Goal: Information Seeking & Learning: Check status

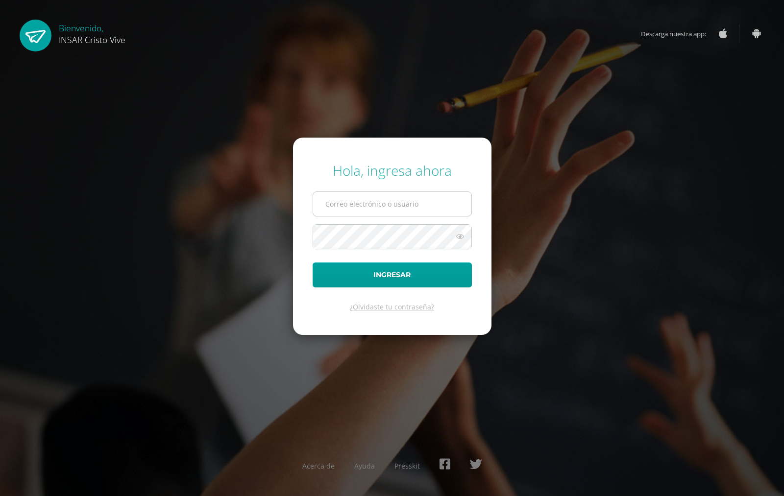
click at [349, 203] on input "text" at bounding box center [392, 204] width 158 height 24
click at [387, 204] on input "text" at bounding box center [392, 204] width 158 height 24
click at [388, 199] on input "text" at bounding box center [392, 204] width 158 height 24
type input "2559082@insarycristovive.edu.gt"
click at [313, 263] on button "Ingresar" at bounding box center [392, 275] width 159 height 25
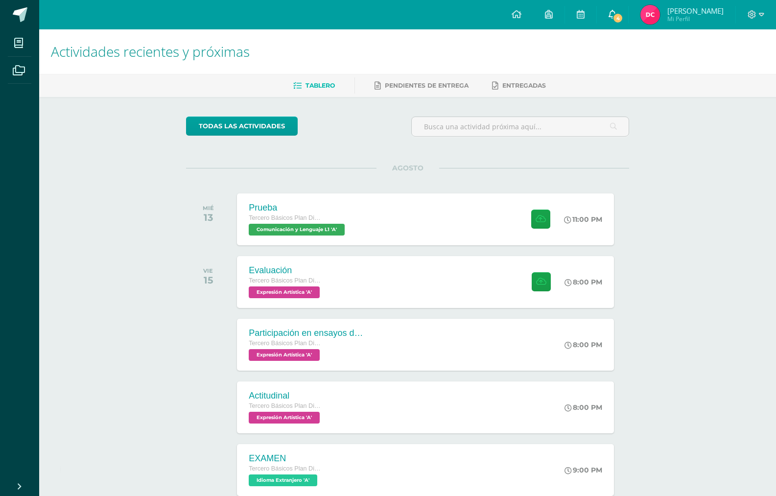
click at [624, 18] on span "4" at bounding box center [618, 18] width 11 height 11
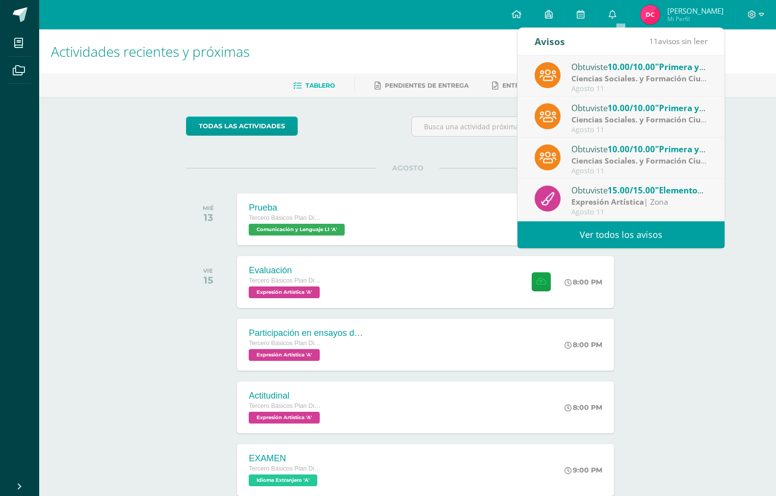
click at [659, 15] on img at bounding box center [651, 15] width 20 height 20
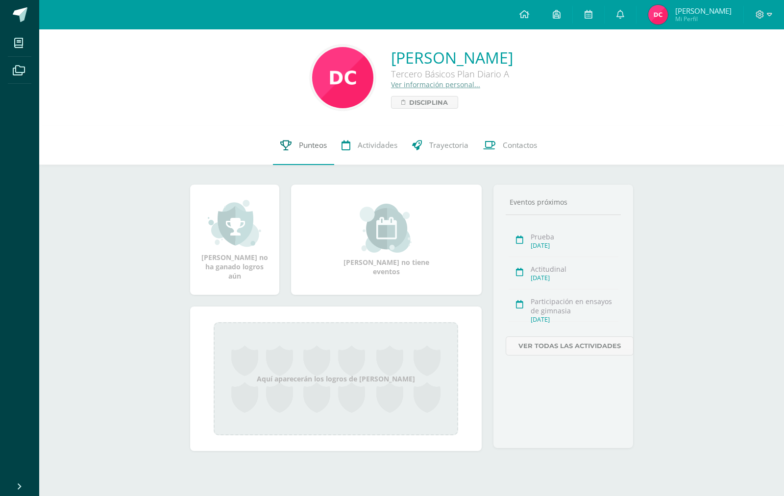
click at [294, 163] on link "Punteos" at bounding box center [303, 145] width 61 height 39
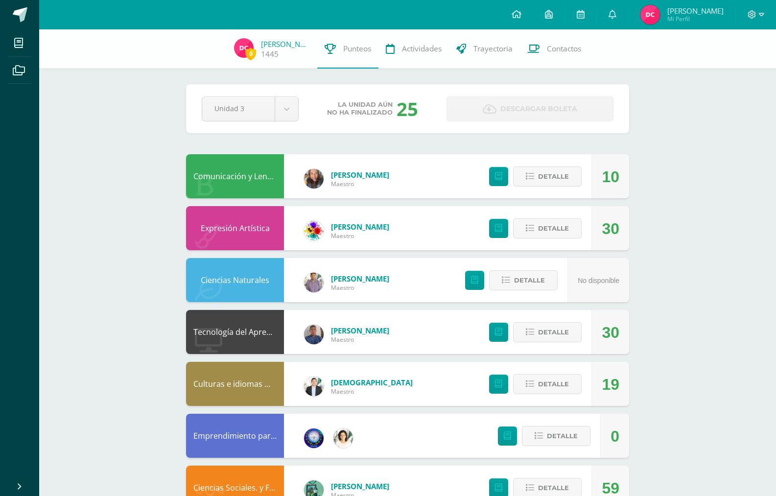
scroll to position [189, 0]
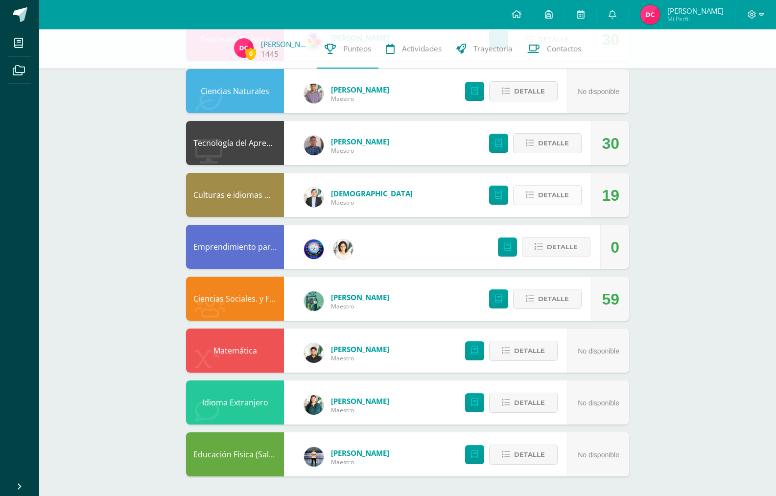
click at [578, 194] on button "Detalle" at bounding box center [547, 195] width 69 height 20
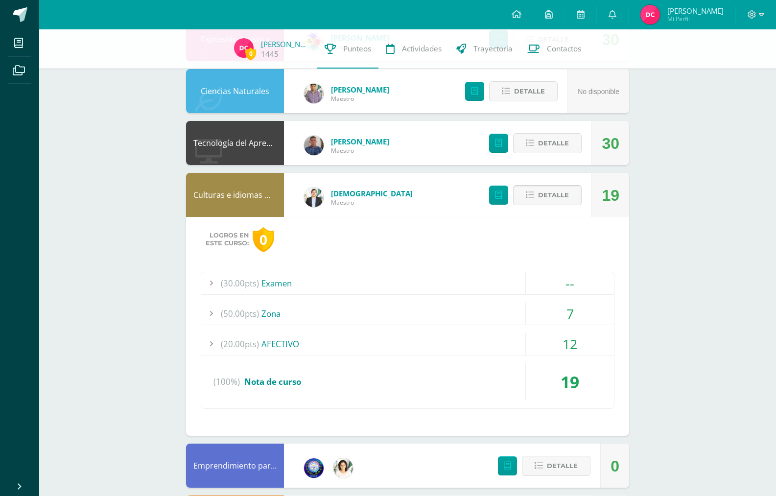
click at [566, 197] on span "Detalle" at bounding box center [553, 195] width 31 height 18
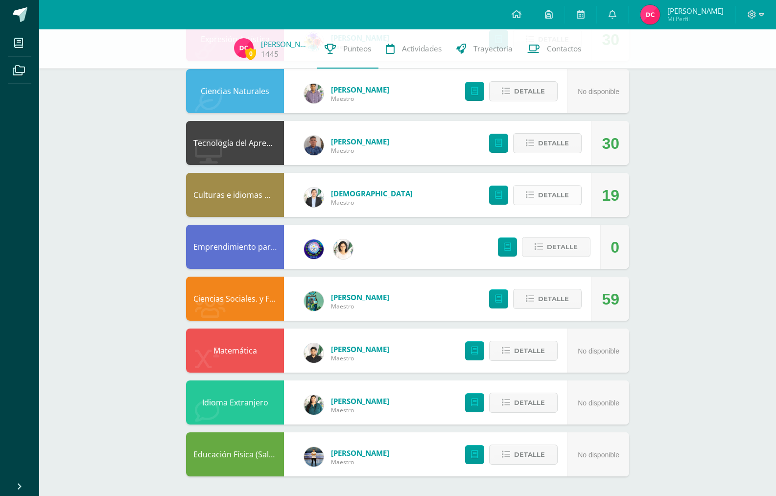
click at [566, 197] on span "Detalle" at bounding box center [553, 195] width 31 height 18
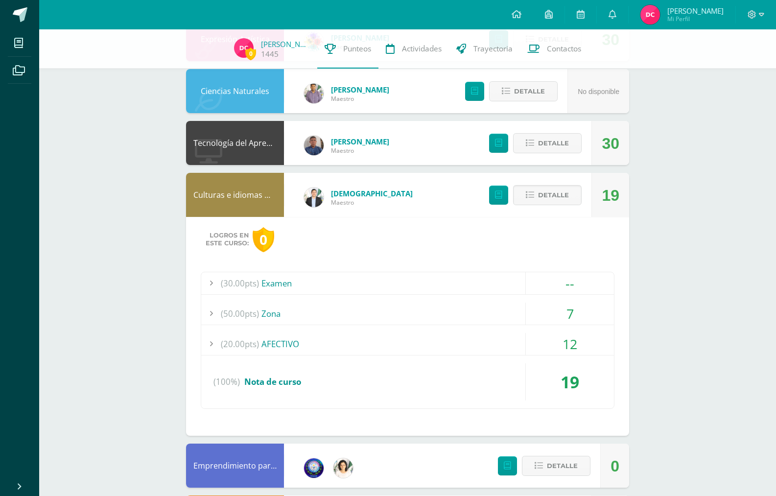
click at [565, 320] on div "7" at bounding box center [570, 314] width 88 height 22
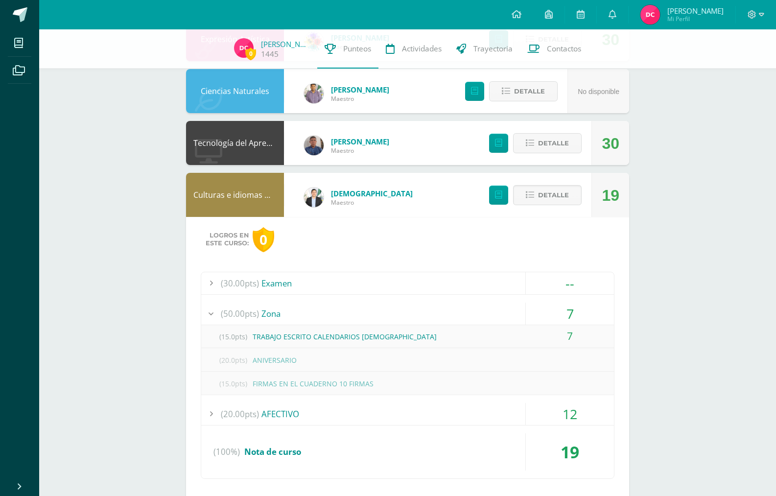
click at [565, 320] on div "7" at bounding box center [570, 314] width 88 height 22
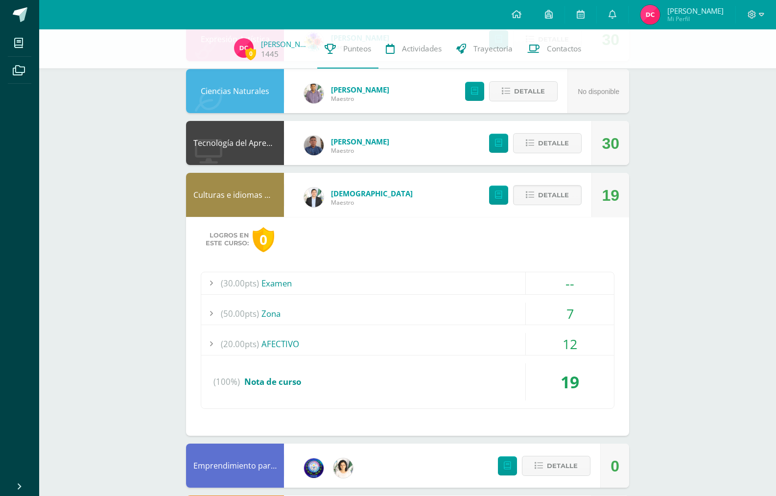
click at [577, 345] on div "12" at bounding box center [570, 344] width 88 height 22
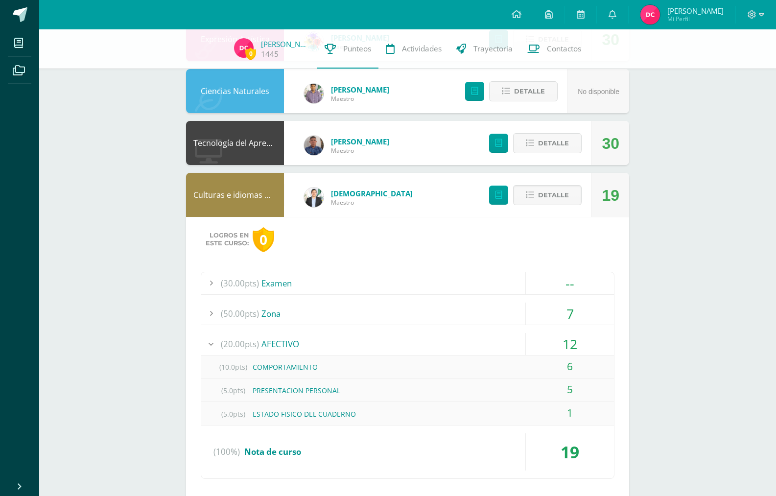
click at [577, 345] on div "12" at bounding box center [570, 344] width 88 height 22
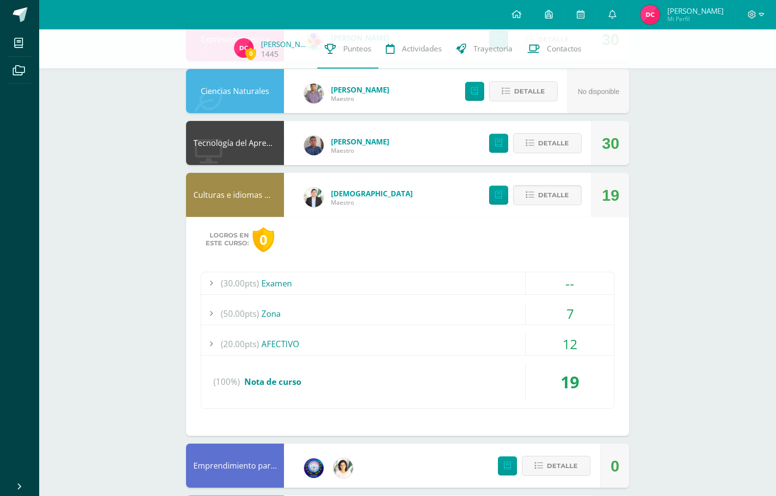
click at [595, 299] on div "(30.00pts) Examen -- Sin actividades (50.00pts) Zona 7" at bounding box center [408, 340] width 414 height 137
click at [592, 311] on div "7" at bounding box center [570, 314] width 88 height 22
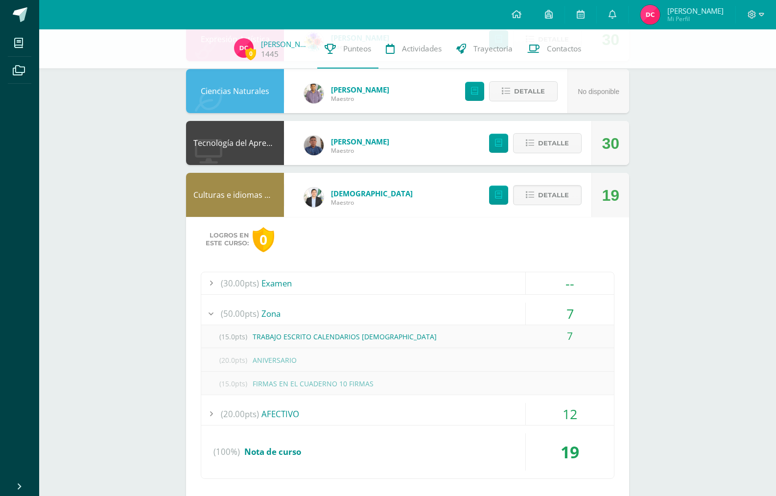
click at [574, 306] on div "7" at bounding box center [570, 314] width 88 height 22
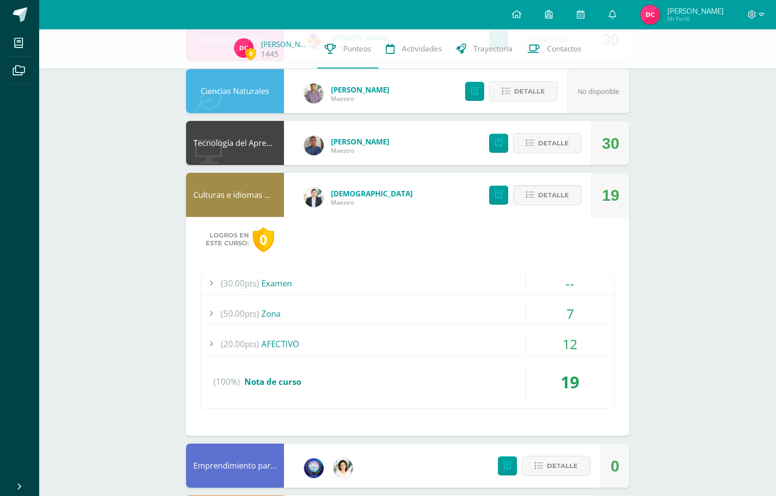
scroll to position [42, 0]
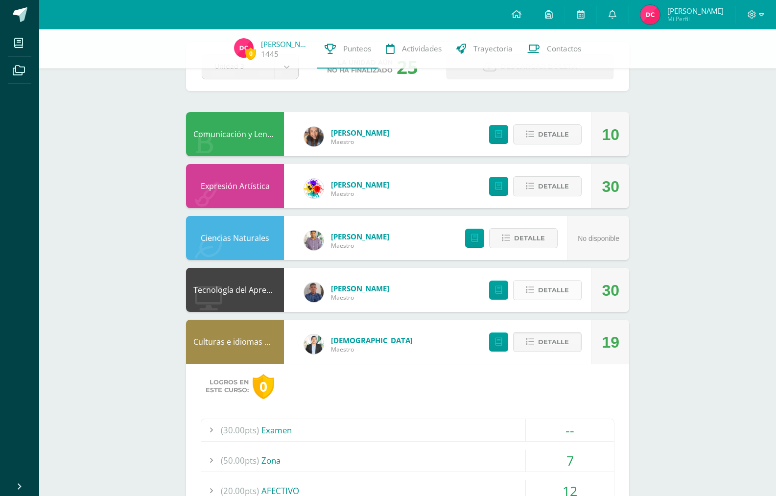
click at [573, 289] on button "Detalle" at bounding box center [547, 290] width 69 height 20
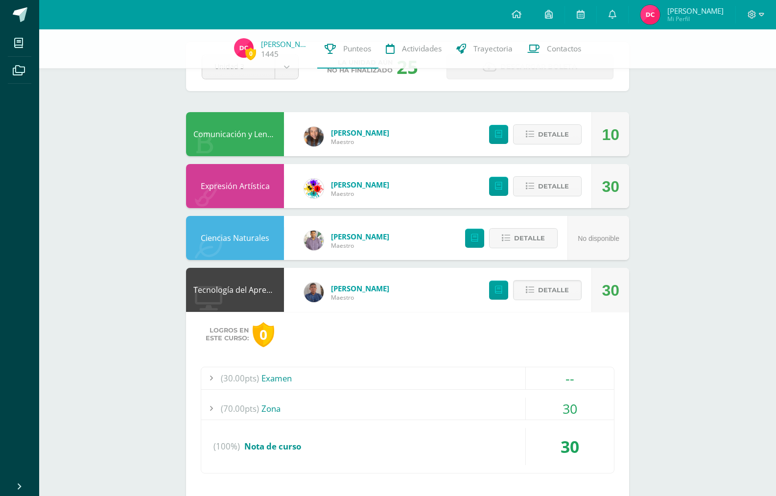
click at [567, 404] on div "30" at bounding box center [570, 409] width 88 height 22
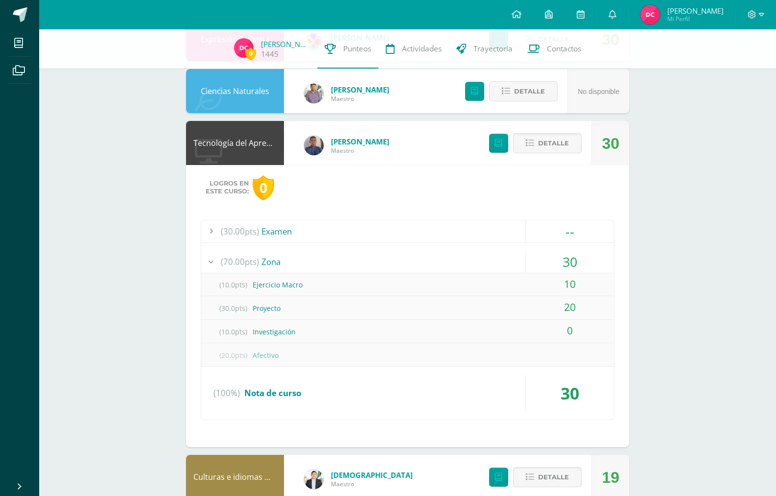
click at [568, 257] on div "30" at bounding box center [570, 262] width 88 height 22
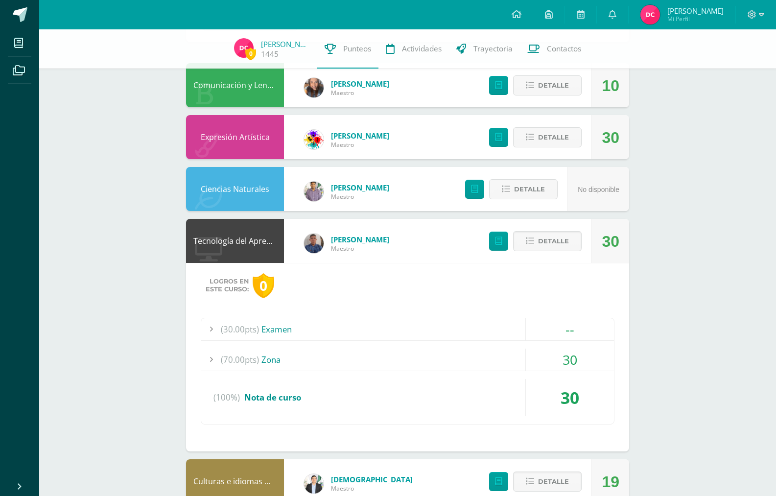
scroll to position [42, 0]
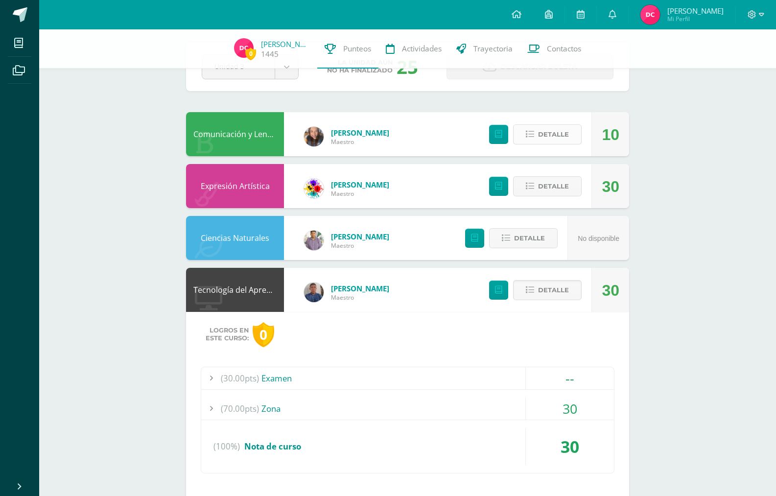
click at [565, 136] on span "Detalle" at bounding box center [553, 134] width 31 height 18
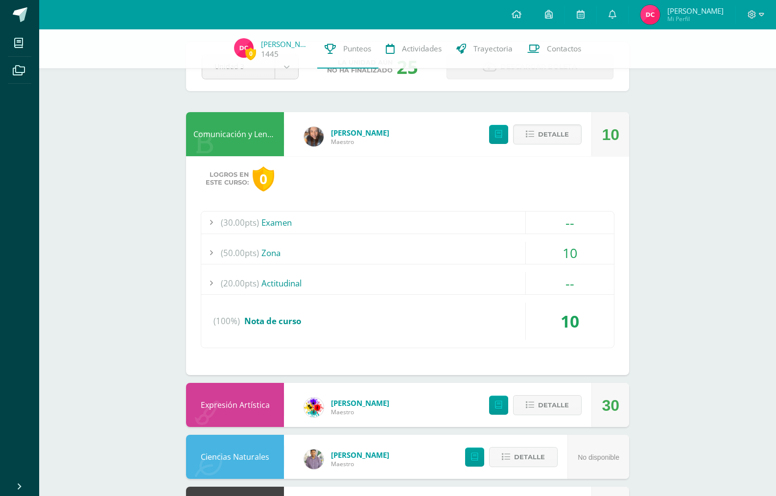
click at [581, 245] on div "10" at bounding box center [570, 253] width 88 height 22
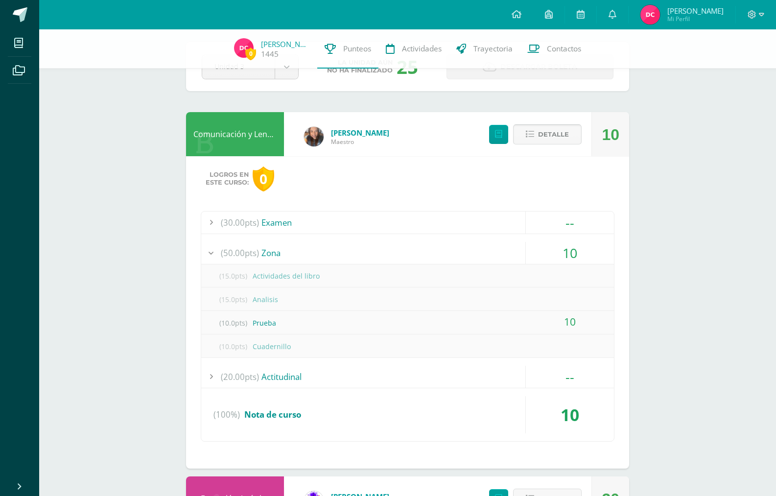
click at [552, 136] on span "Detalle" at bounding box center [553, 134] width 31 height 18
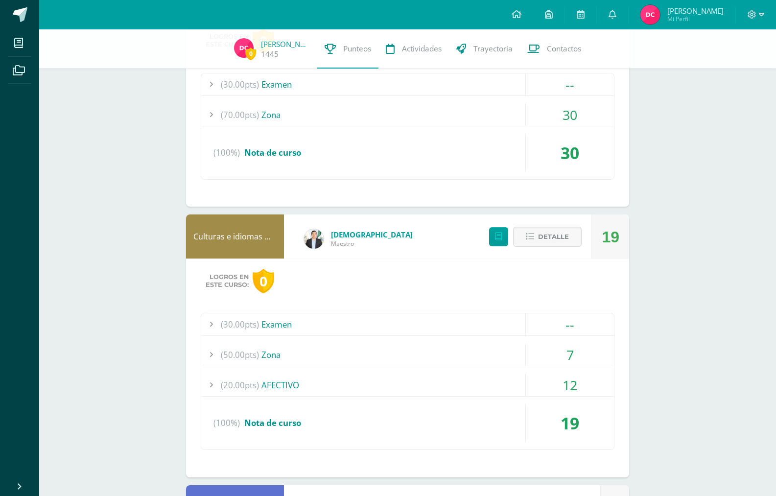
scroll to position [597, 0]
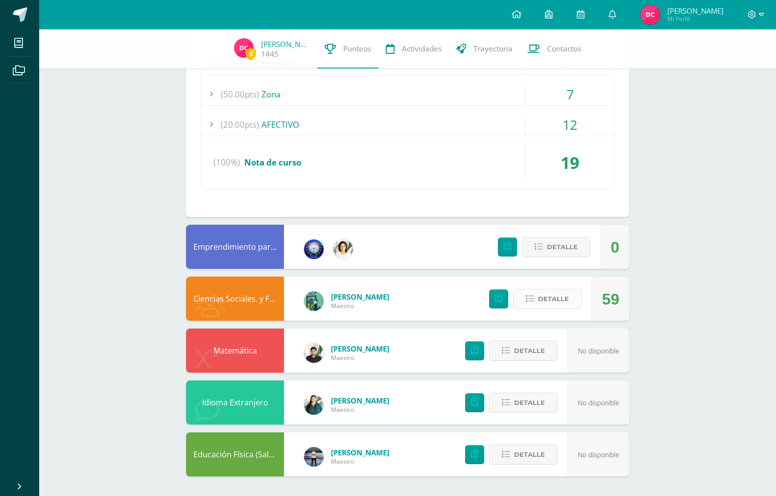
click at [514, 303] on button "Detalle" at bounding box center [547, 299] width 69 height 20
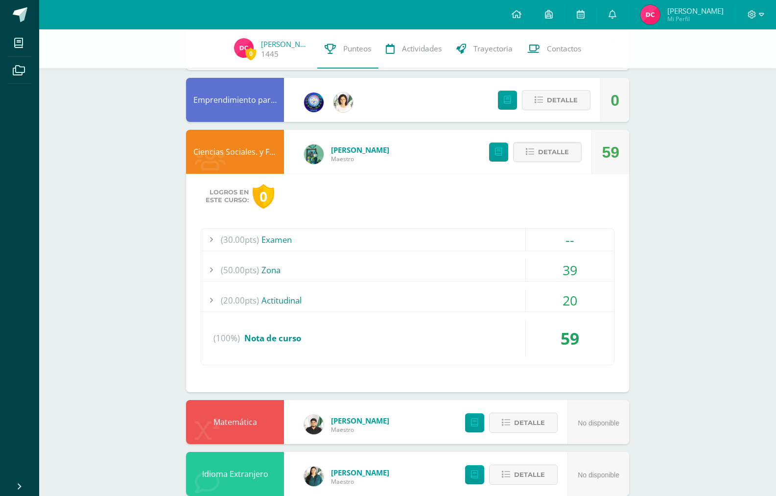
scroll to position [815, 0]
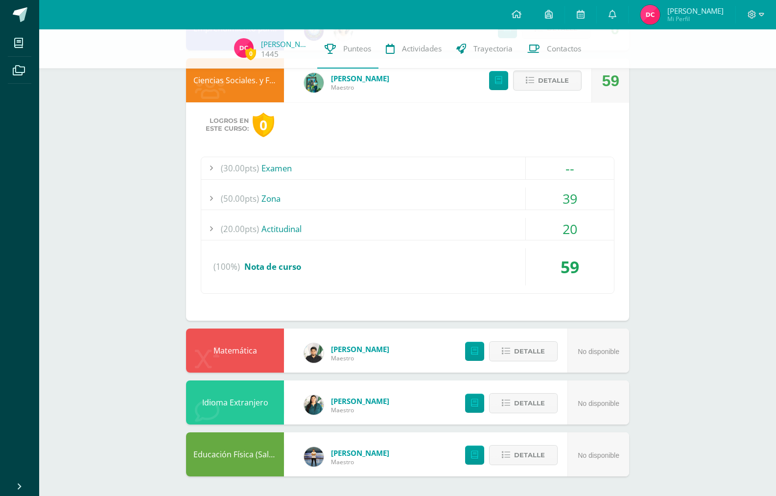
click at [582, 203] on div "39" at bounding box center [570, 199] width 88 height 22
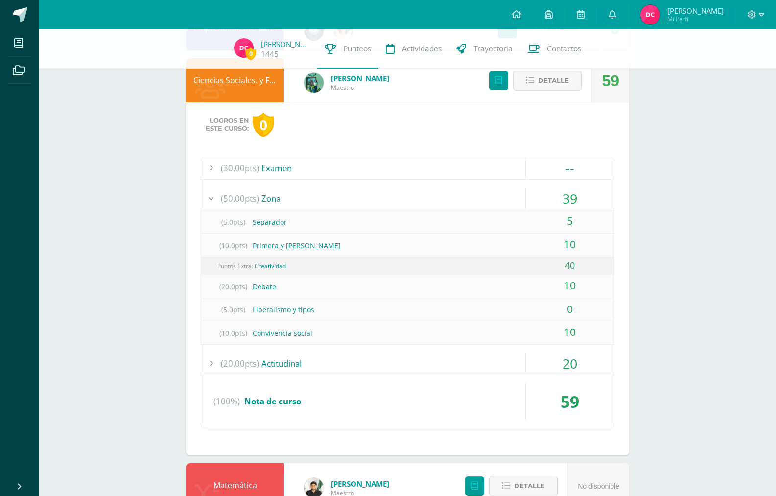
click at [593, 196] on div "39" at bounding box center [570, 199] width 88 height 22
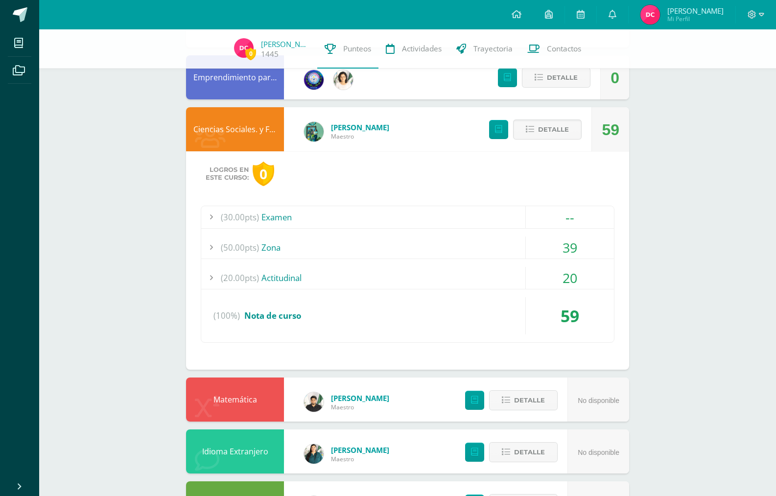
scroll to position [717, 0]
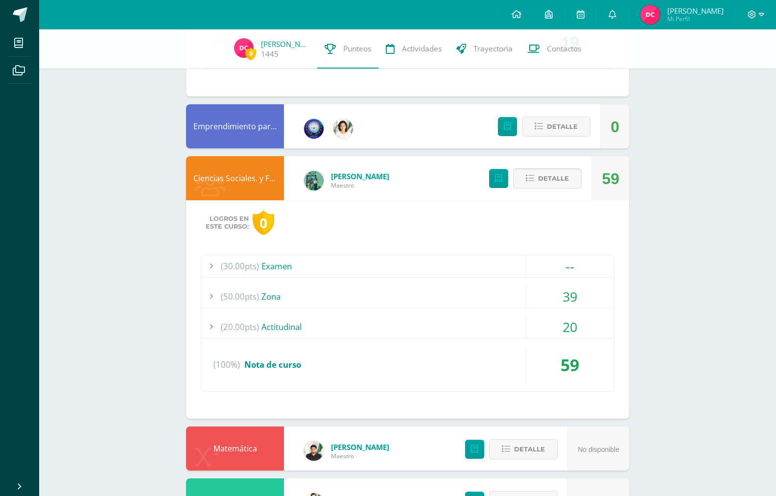
click at [557, 182] on span "Detalle" at bounding box center [553, 179] width 31 height 18
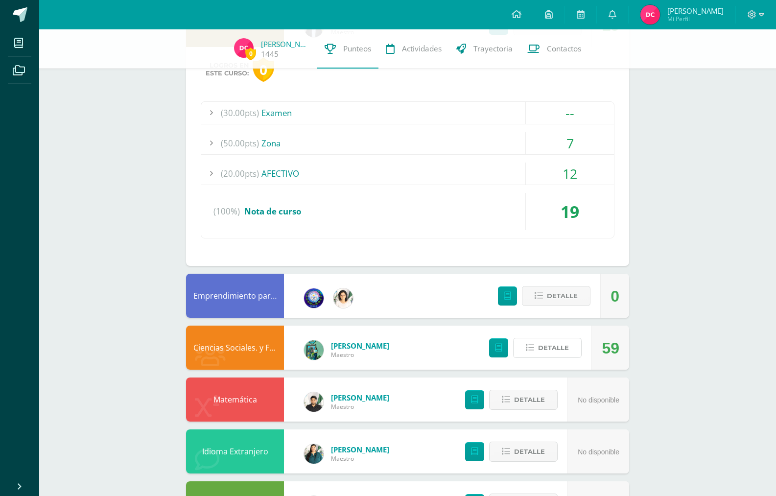
scroll to position [450, 0]
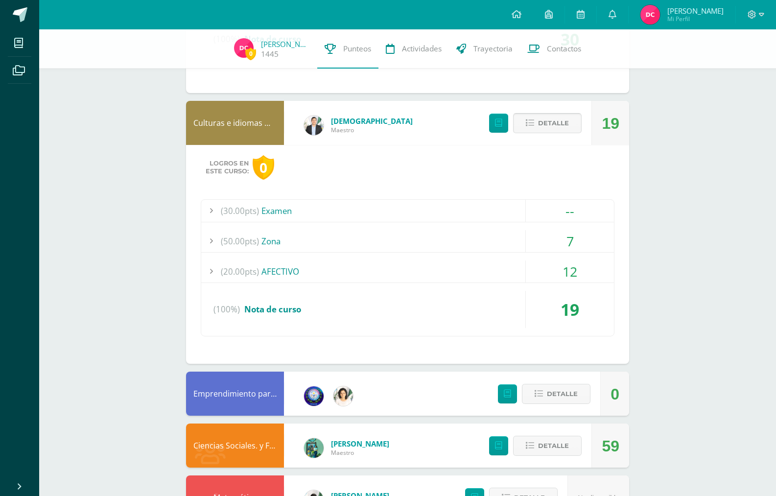
click at [569, 126] on button "Detalle" at bounding box center [547, 123] width 69 height 20
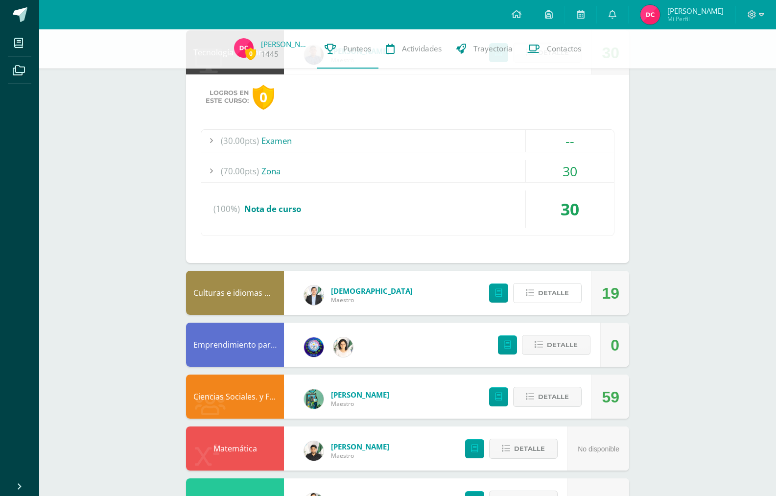
scroll to position [133, 0]
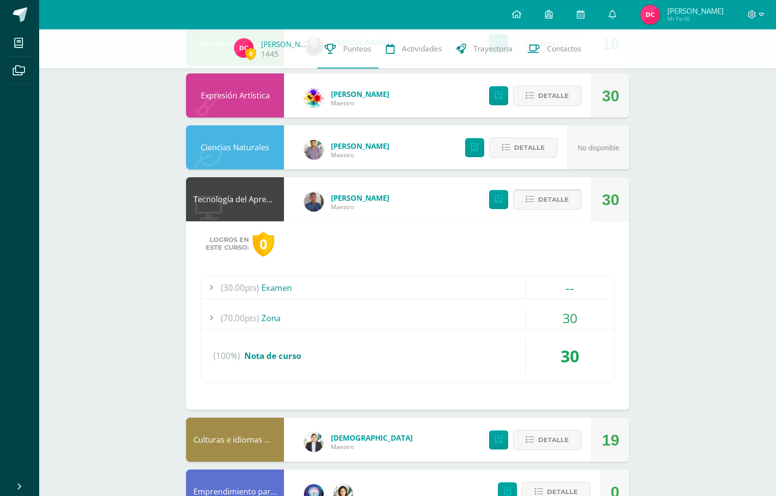
click at [538, 199] on button "Detalle" at bounding box center [547, 200] width 69 height 20
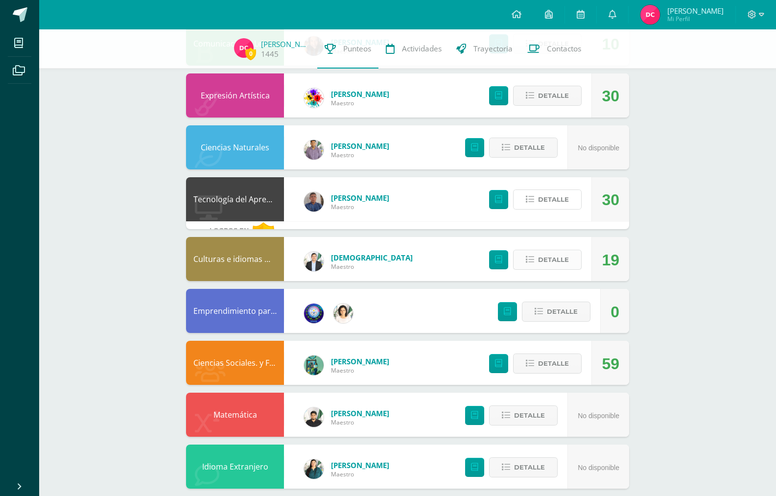
scroll to position [0, 0]
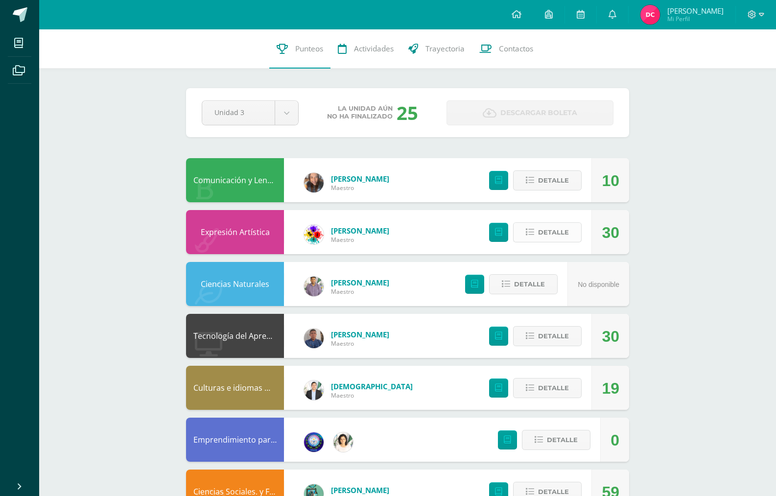
click at [556, 240] on span "Detalle" at bounding box center [553, 232] width 31 height 18
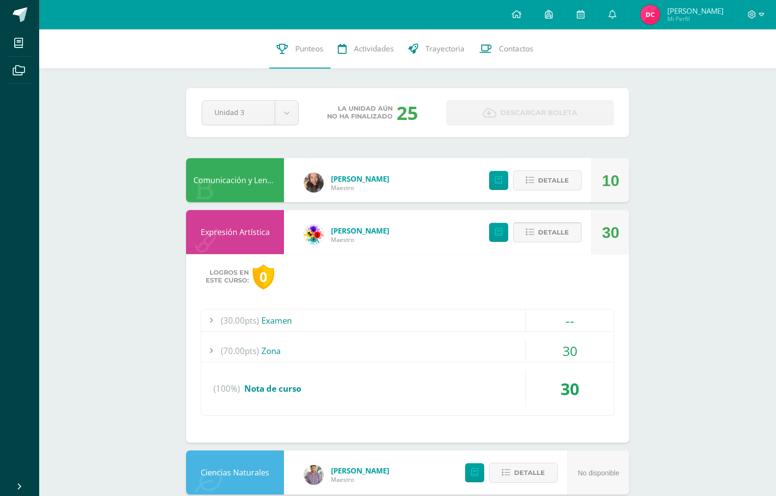
click at [556, 240] on span "Detalle" at bounding box center [553, 232] width 31 height 18
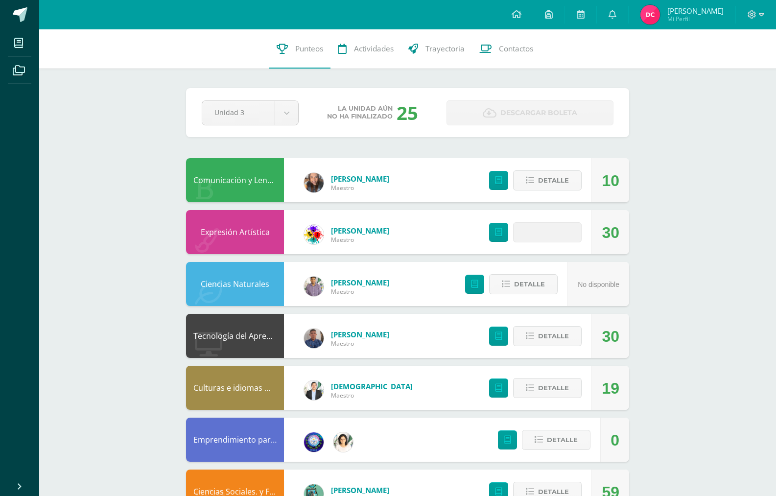
click at [760, 6] on div at bounding box center [756, 14] width 40 height 29
click at [758, 14] on span at bounding box center [756, 14] width 17 height 11
click at [741, 71] on span "Cerrar sesión" at bounding box center [731, 66] width 44 height 9
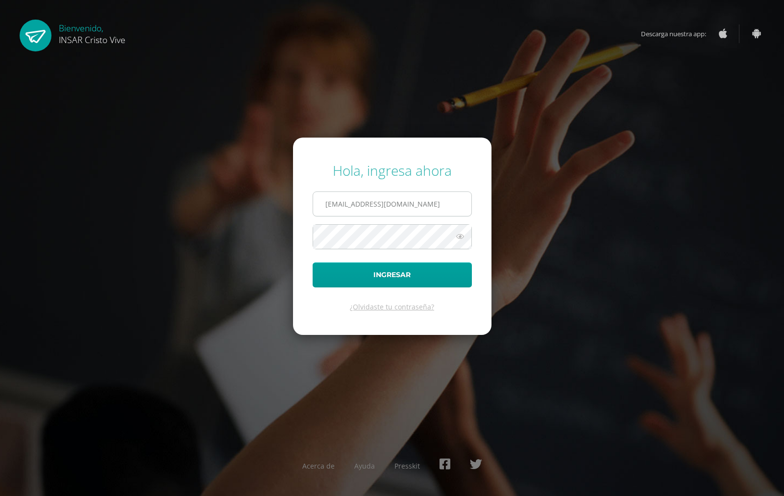
click at [352, 204] on input "[EMAIL_ADDRESS][DOMAIN_NAME]" at bounding box center [392, 204] width 158 height 24
type input "@[DOMAIN_NAME]"
